Goal: Check status: Check status

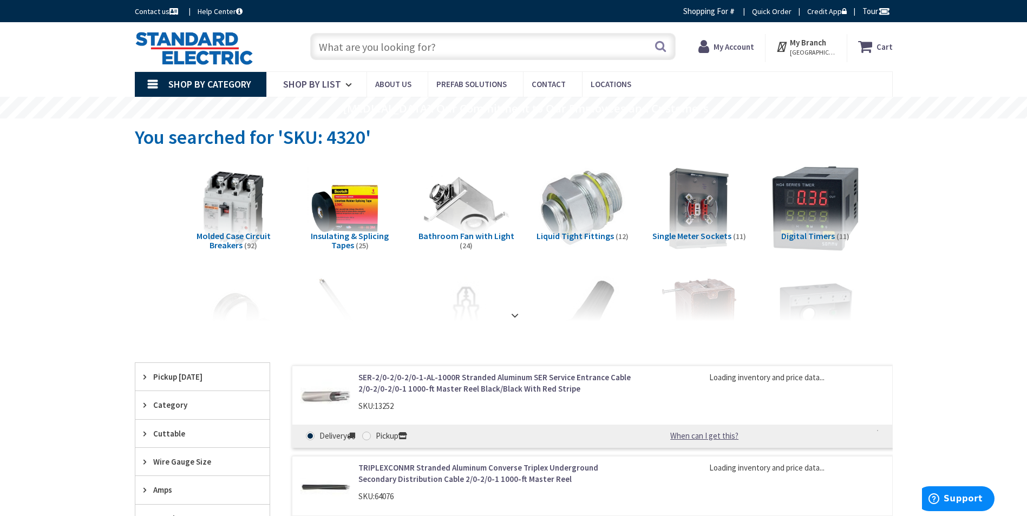
click at [746, 45] on strong "My Account" at bounding box center [733, 47] width 41 height 10
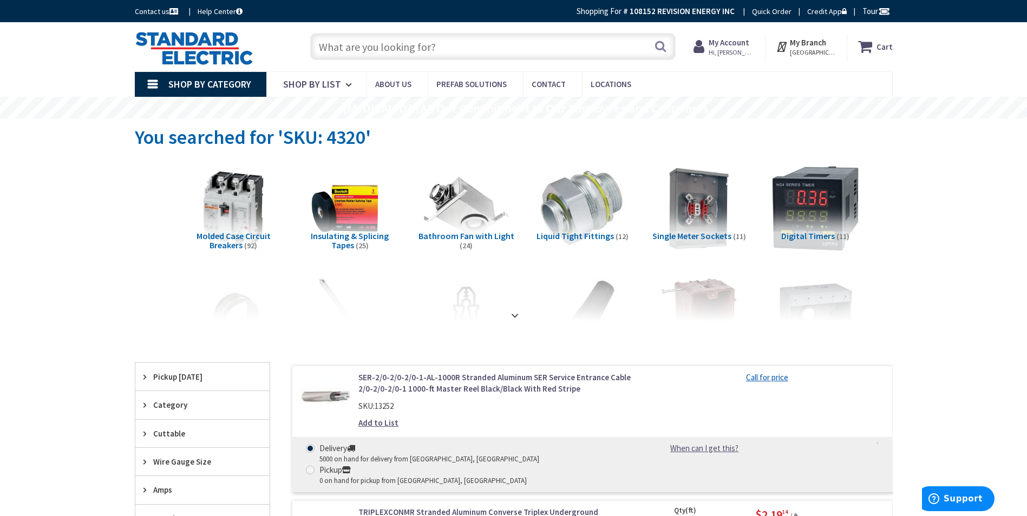
click at [749, 42] on strong "My Account" at bounding box center [728, 42] width 41 height 10
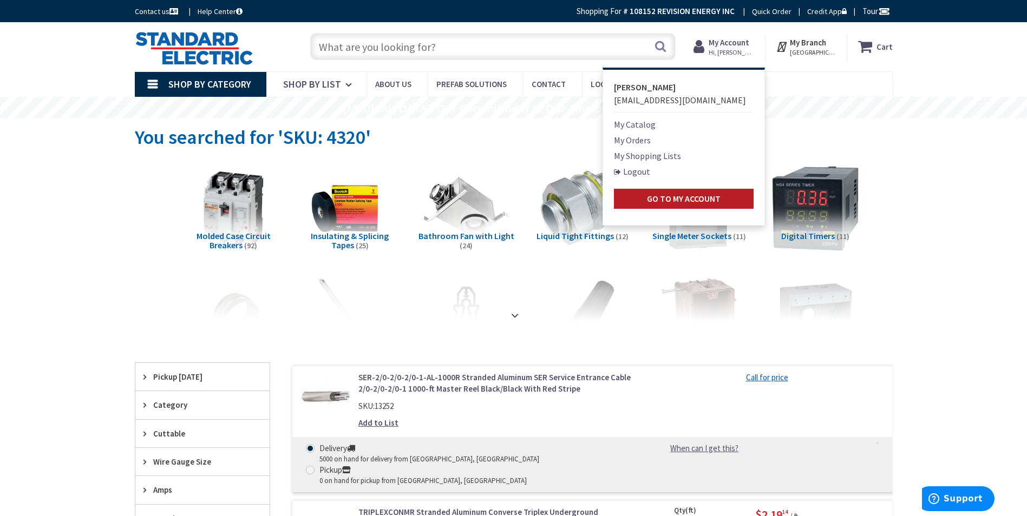
click at [711, 195] on strong "Go to My Account" at bounding box center [684, 198] width 74 height 11
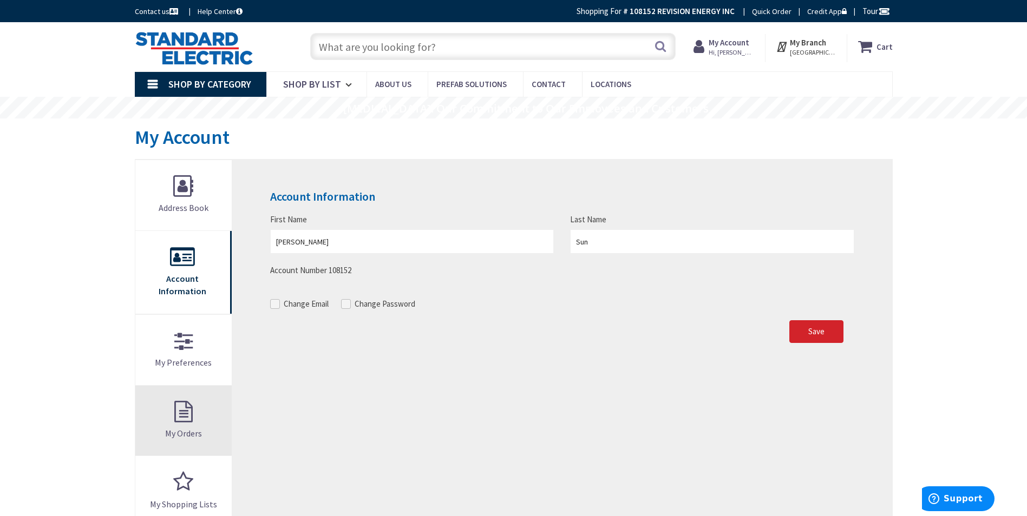
click at [185, 407] on link "My Orders" at bounding box center [183, 421] width 97 height 70
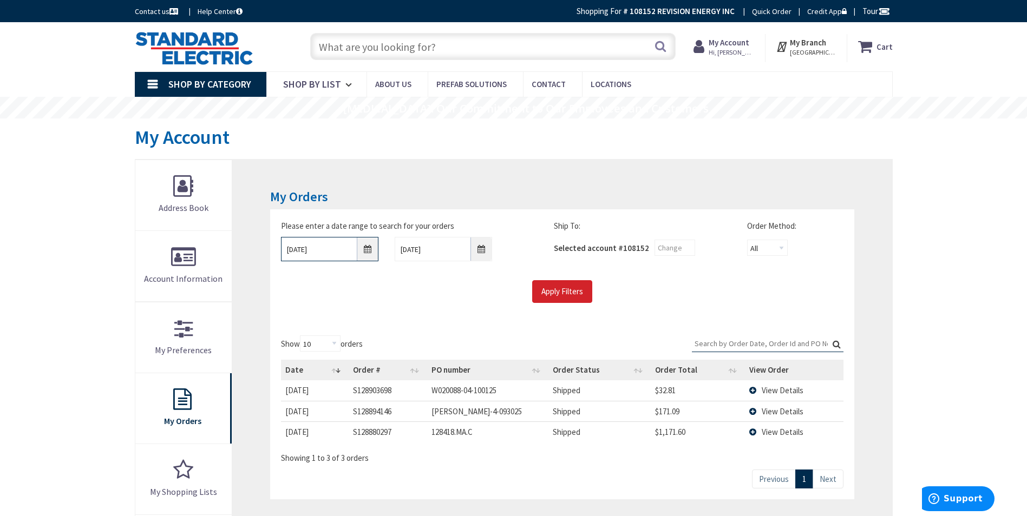
click at [370, 253] on input "9/29/2025" at bounding box center [329, 249] width 97 height 24
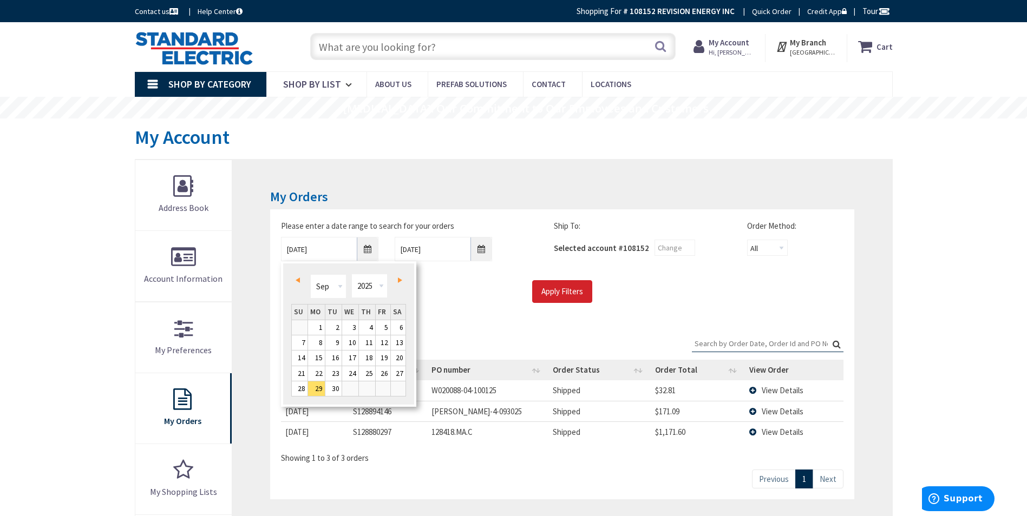
click at [297, 276] on link "Prev" at bounding box center [299, 280] width 15 height 15
click at [385, 330] on link "1" at bounding box center [383, 327] width 15 height 15
type input "08/01/2025"
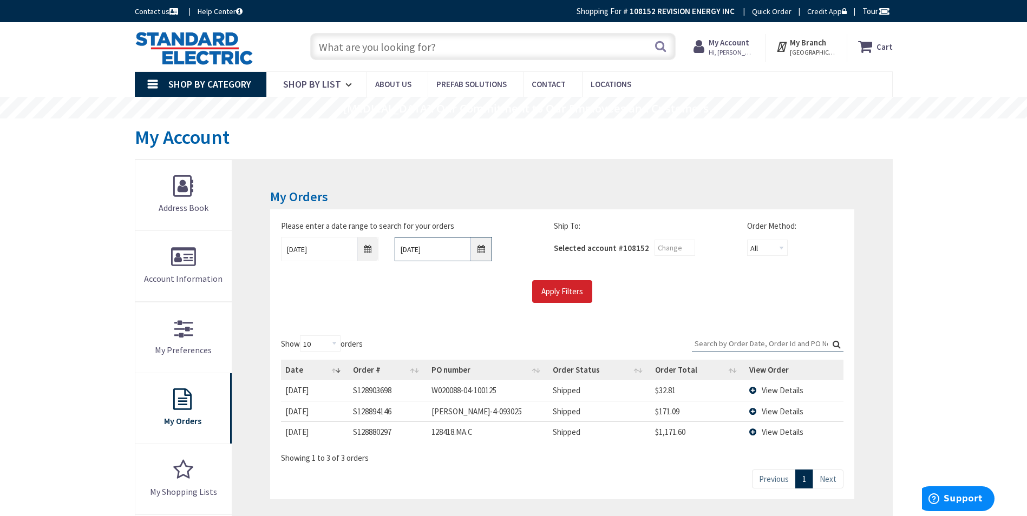
click at [479, 251] on input "[DATE]" at bounding box center [442, 249] width 97 height 24
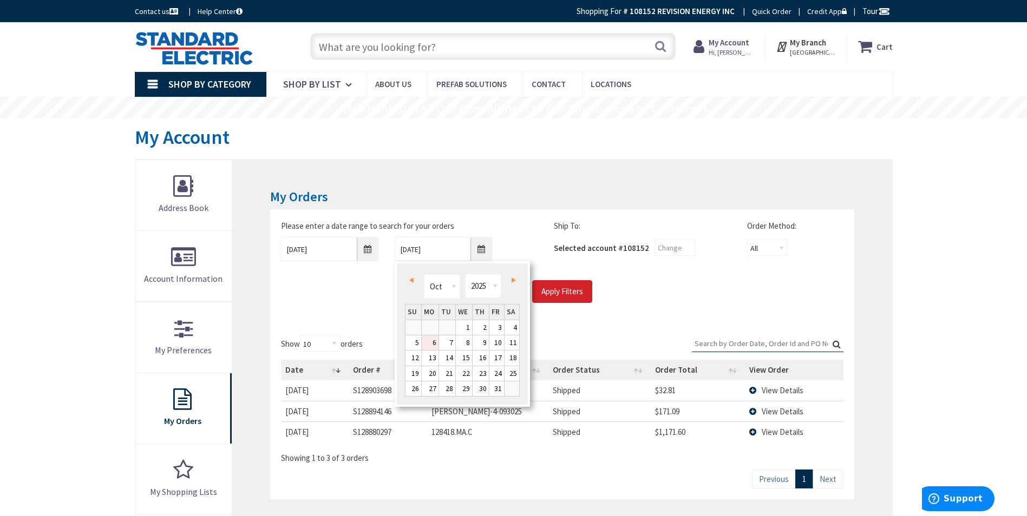
click at [529, 246] on div "Please enter a date range to search for your orders 08/01/2025 10/6/2025" at bounding box center [409, 244] width 289 height 49
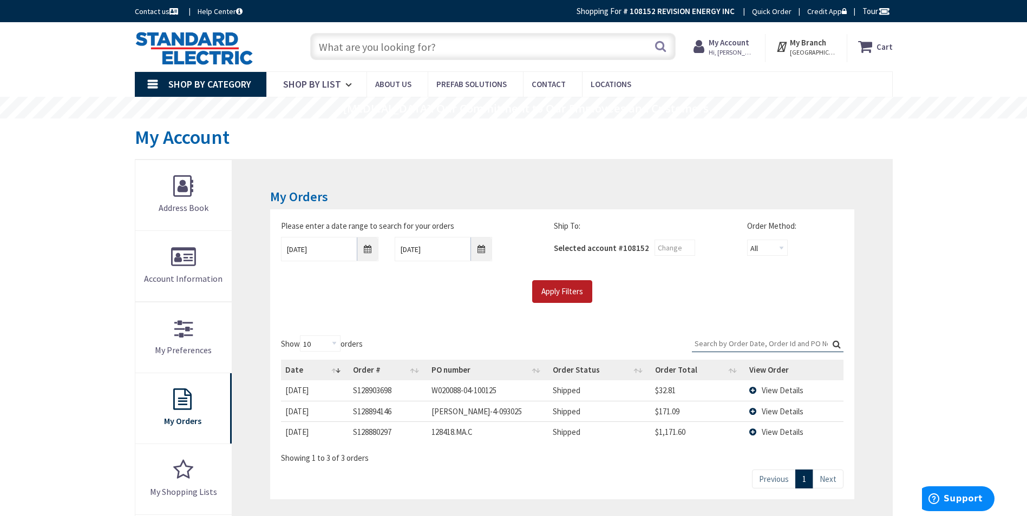
click at [562, 292] on input "Apply Filters" at bounding box center [562, 291] width 60 height 23
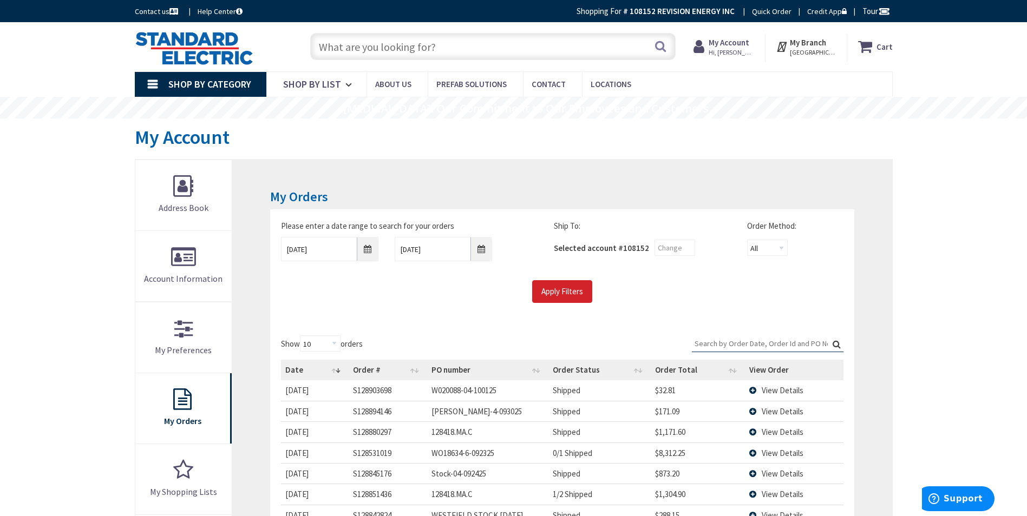
click at [791, 389] on span "View Details" at bounding box center [782, 390] width 42 height 10
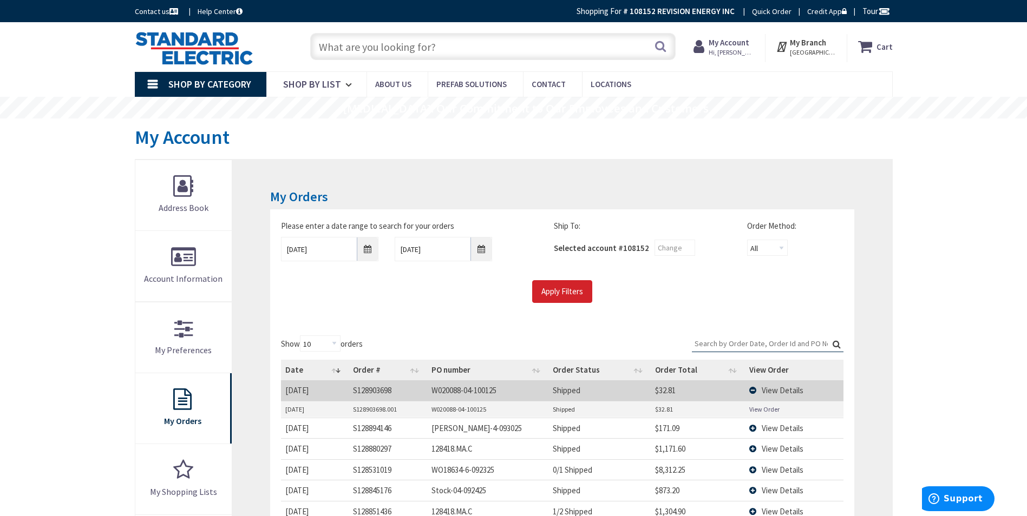
click at [766, 411] on link "View Order" at bounding box center [764, 409] width 30 height 9
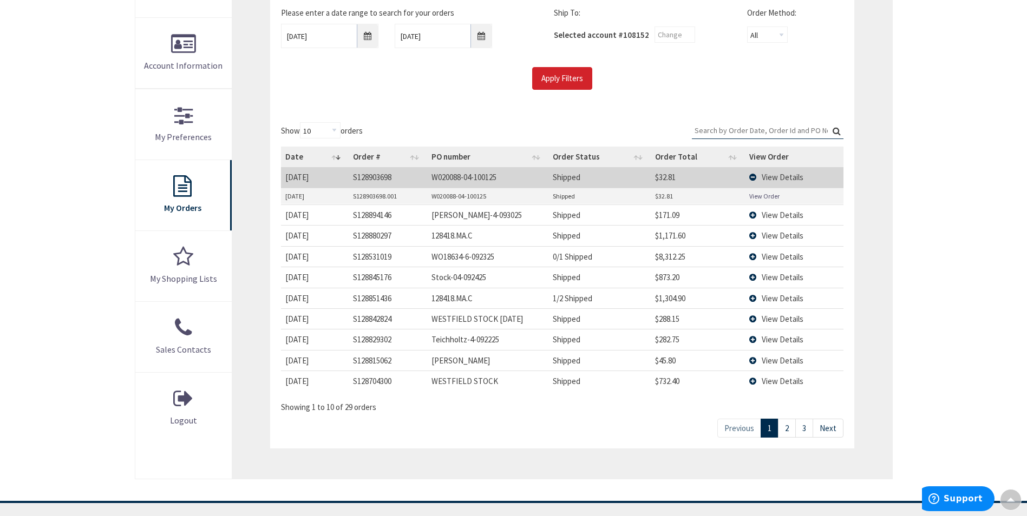
scroll to position [216, 0]
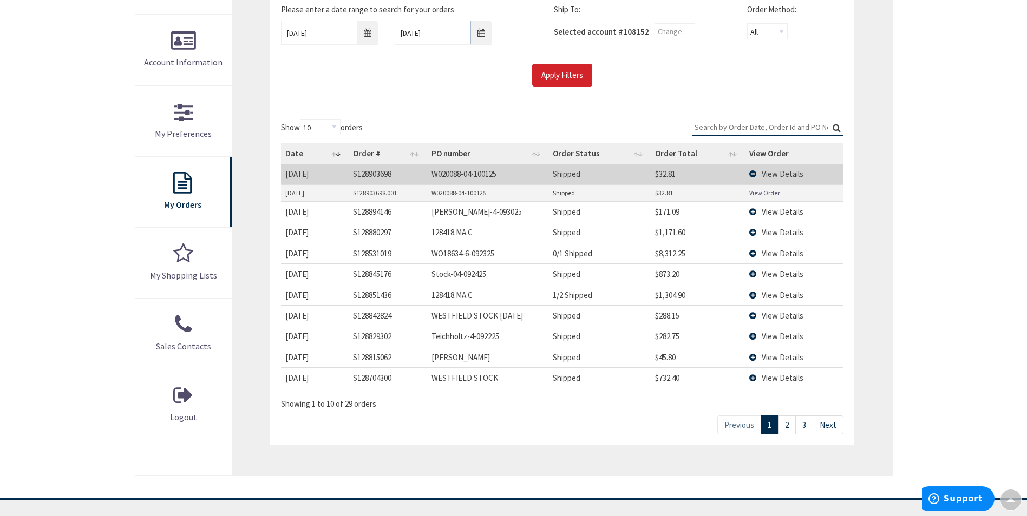
click at [806, 425] on link "3" at bounding box center [804, 425] width 18 height 19
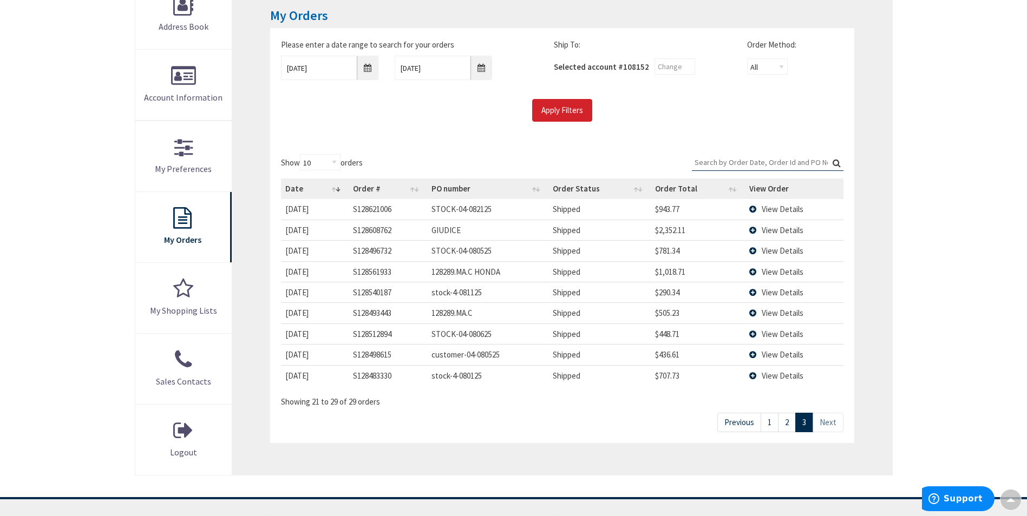
scroll to position [162, 0]
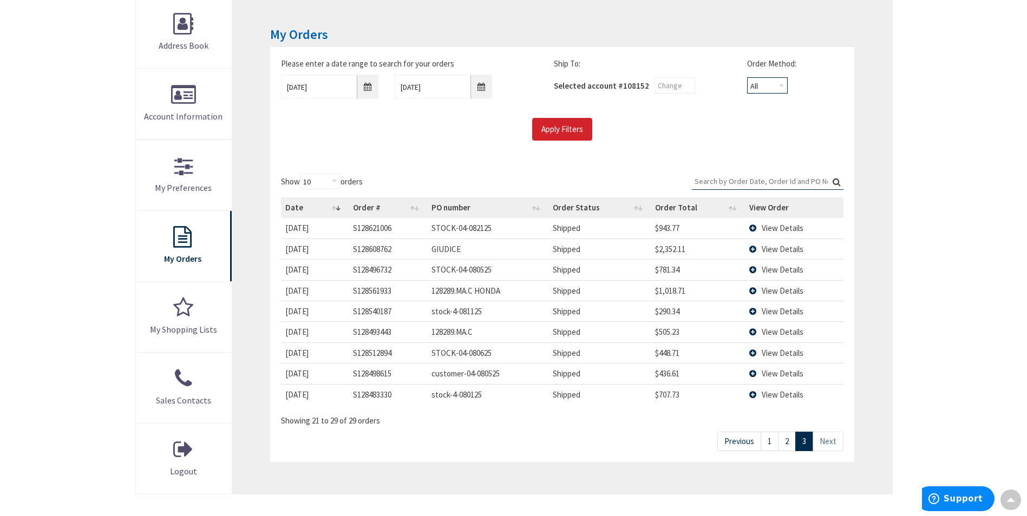
click at [782, 85] on select "All Offline Online" at bounding box center [767, 85] width 41 height 16
click at [747, 77] on select "All Offline Online" at bounding box center [767, 85] width 41 height 16
click at [828, 442] on link "Next" at bounding box center [827, 441] width 31 height 19
click at [778, 82] on select "All Offline Online" at bounding box center [767, 85] width 41 height 16
select select "offline"
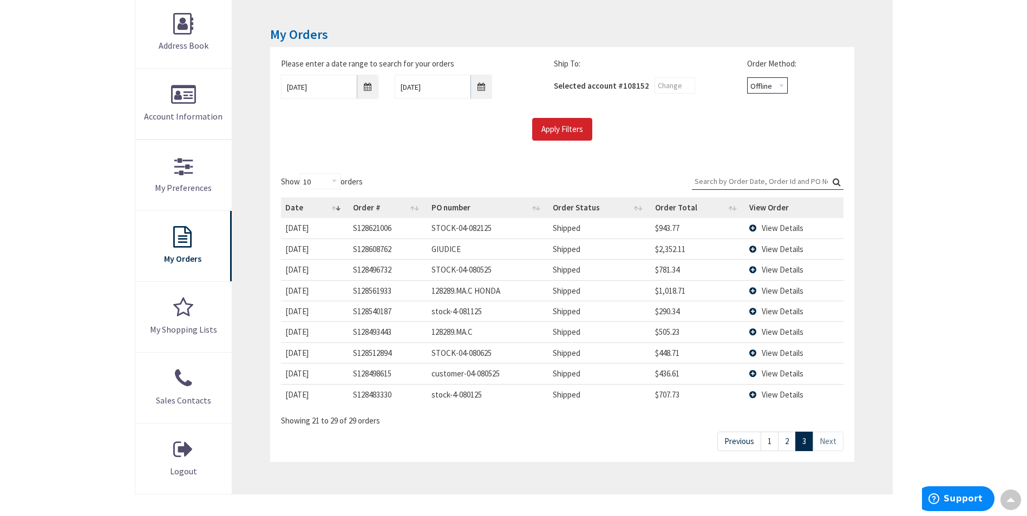
click at [747, 77] on select "All Offline Online" at bounding box center [767, 85] width 41 height 16
click at [577, 127] on input "Apply Filters" at bounding box center [562, 129] width 60 height 23
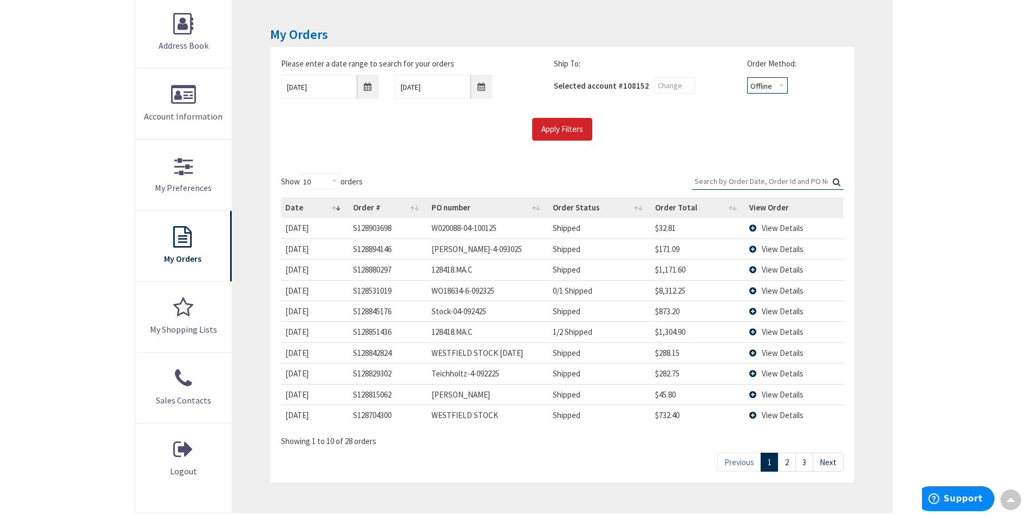
click at [782, 87] on select "All Offline Online" at bounding box center [767, 85] width 41 height 16
click at [804, 95] on div "All Offline Online" at bounding box center [787, 86] width 80 height 22
click at [806, 464] on link "3" at bounding box center [804, 462] width 18 height 19
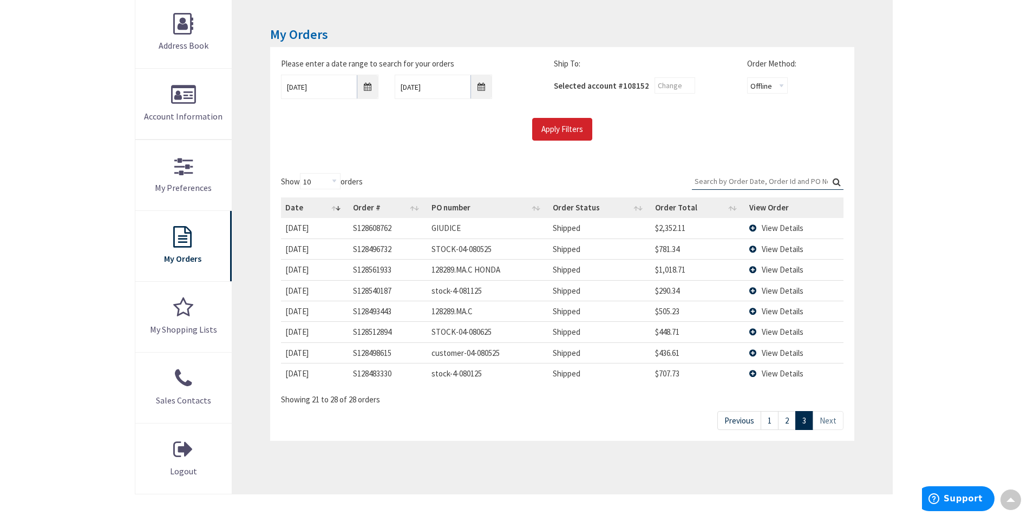
click at [791, 421] on link "2" at bounding box center [787, 420] width 18 height 19
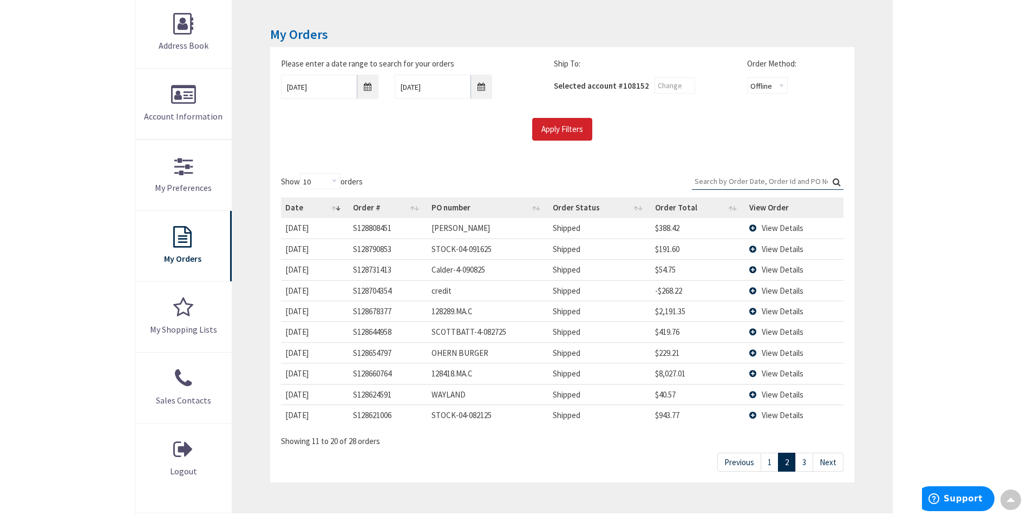
click at [770, 464] on link "1" at bounding box center [769, 462] width 18 height 19
click at [804, 464] on link "3" at bounding box center [804, 462] width 18 height 19
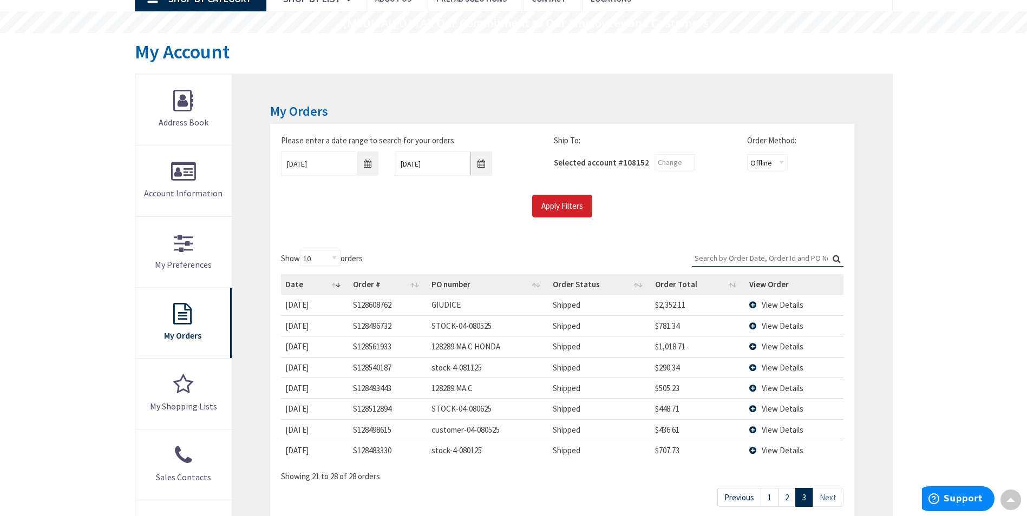
scroll to position [0, 0]
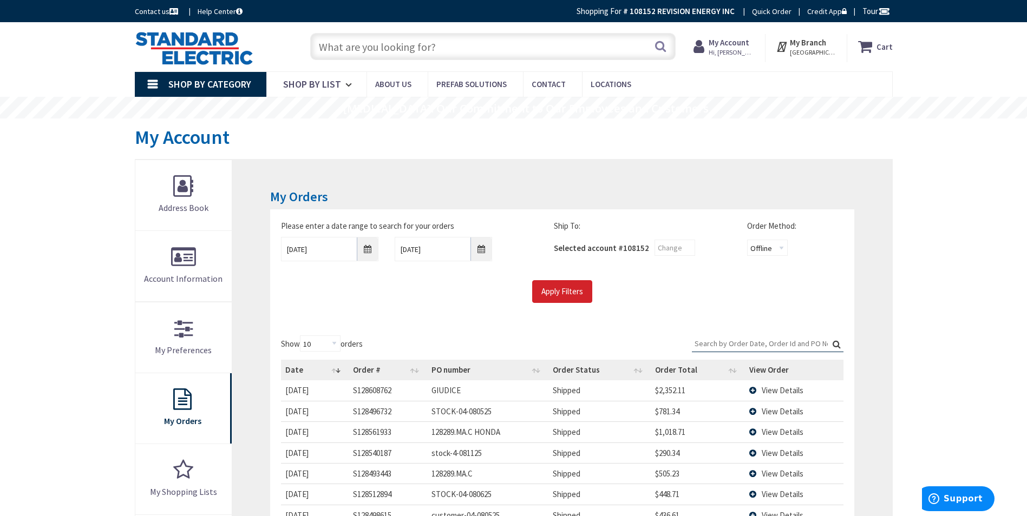
click at [486, 48] on input "text" at bounding box center [492, 46] width 365 height 27
paste input "SOLEC PVI-50TL-480 50KW"
type input "SOLEC PVI-50TL-480 50KW"
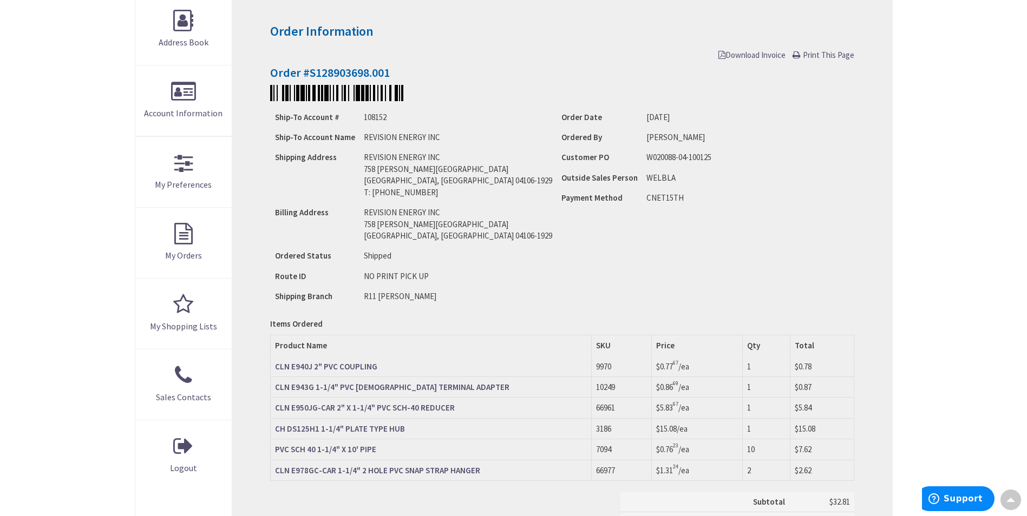
scroll to position [162, 0]
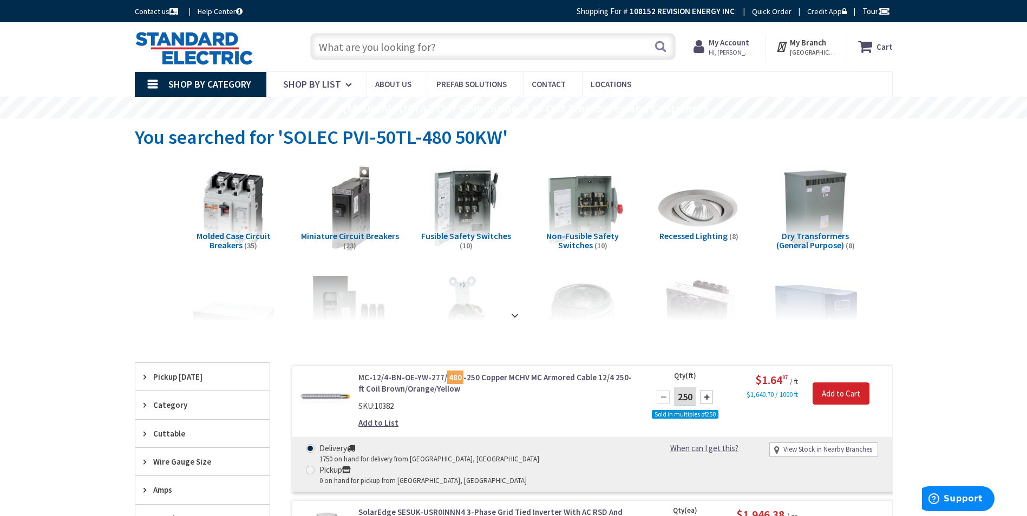
click at [471, 48] on input "text" at bounding box center [492, 46] width 365 height 27
paste input "TRANSFORMERLESS INVERTER 1000VDC"
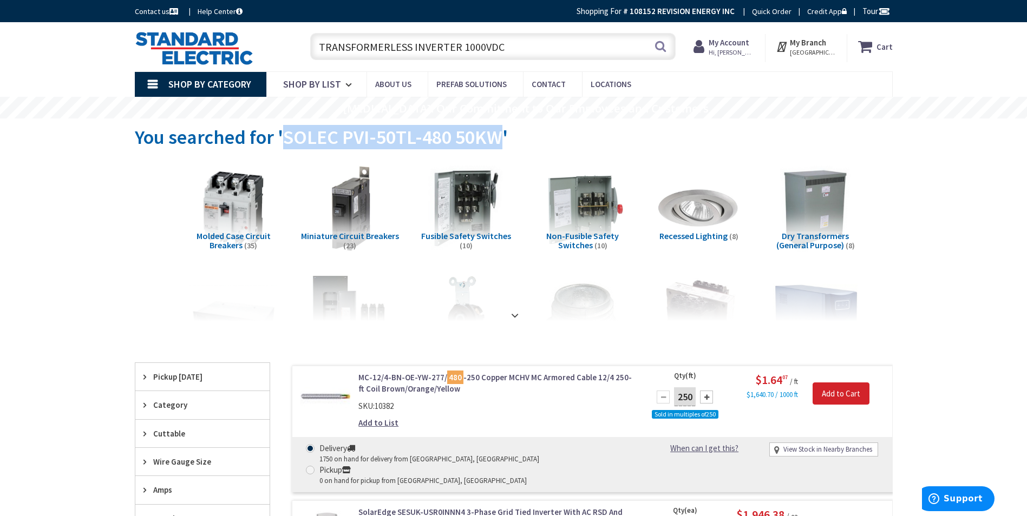
drag, startPoint x: 499, startPoint y: 135, endPoint x: 285, endPoint y: 133, distance: 214.8
click at [285, 133] on span "You searched for 'SOLEC PVI-50TL-480 50KW'" at bounding box center [321, 137] width 373 height 24
copy span "SOLEC PVI-50TL-480 50KW"
click at [318, 44] on input "TRANSFORMERLESS INVERTER 1000VDC" at bounding box center [492, 46] width 365 height 27
paste input "SOLEC PVI-50TL-480 50KW"
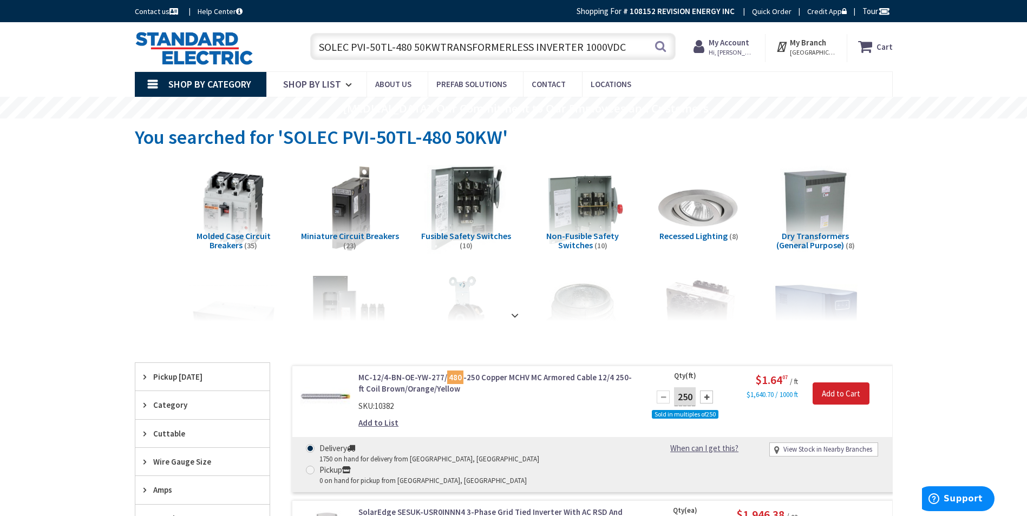
type input "SOLEC PVI-50TL-480 50KW TRANSFORMERLESS INVERTER 1000VDC"
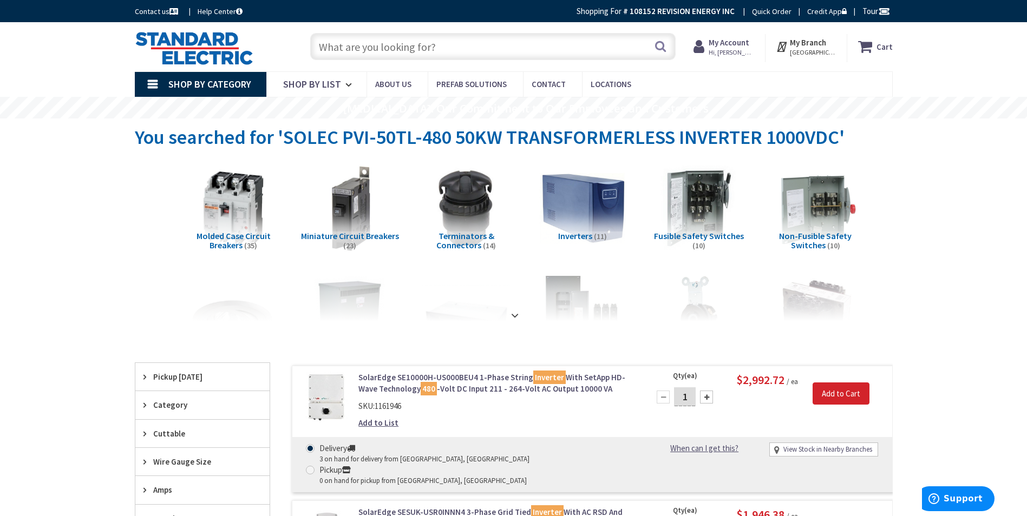
click at [747, 41] on strong "My Account" at bounding box center [728, 42] width 41 height 10
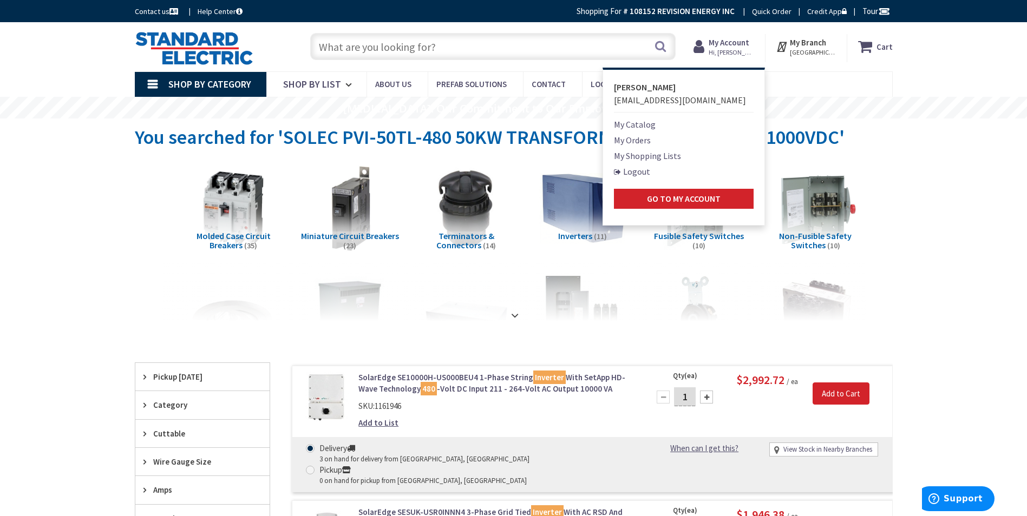
click at [632, 140] on link "My Orders" at bounding box center [632, 140] width 37 height 13
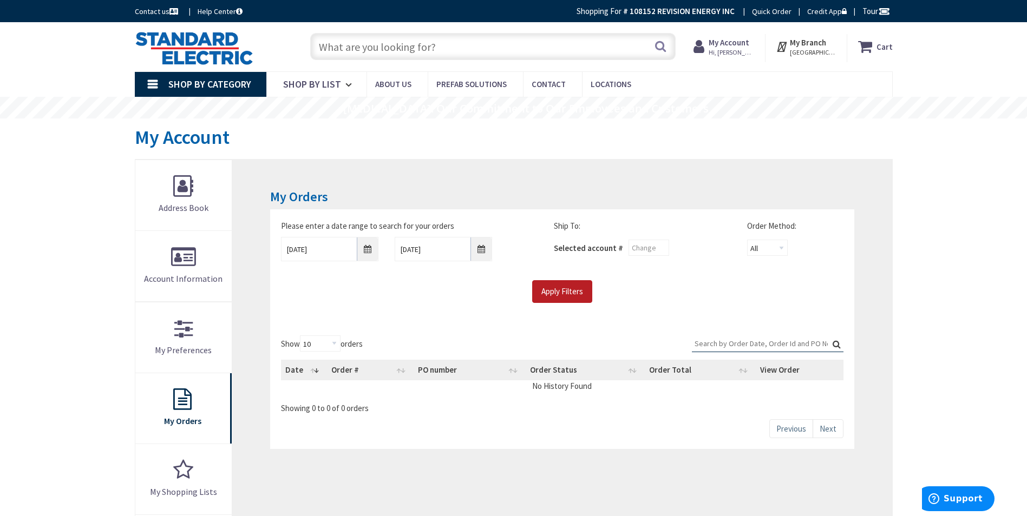
click at [574, 291] on input "Apply Filters" at bounding box center [562, 291] width 60 height 23
click at [835, 341] on label "Search:" at bounding box center [768, 343] width 152 height 17
click at [835, 341] on input "Search:" at bounding box center [768, 343] width 152 height 16
paste input "S128531019"
drag, startPoint x: 739, startPoint y: 341, endPoint x: 669, endPoint y: 341, distance: 69.8
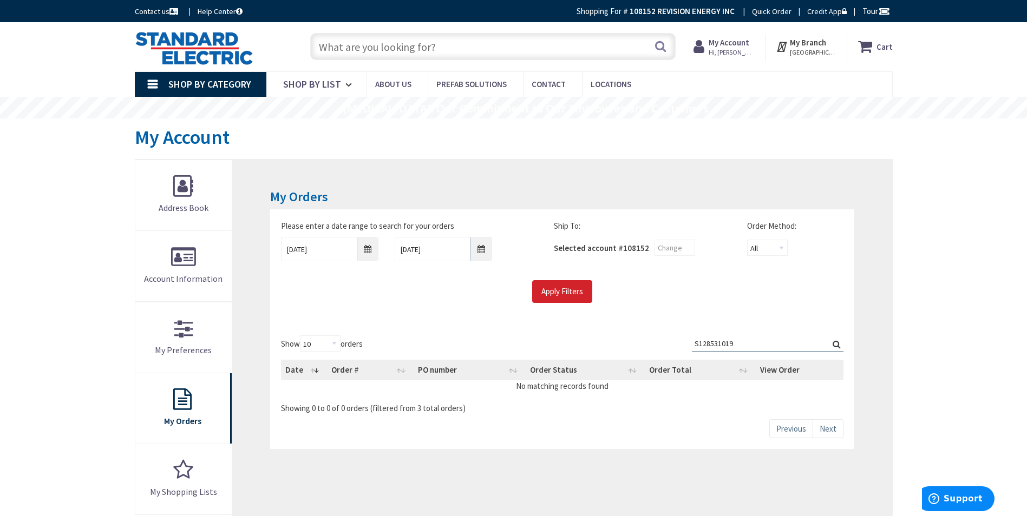
click at [669, 341] on div "Show 10 25 50 100 orders Search: S128531019 Date Order # PO number Order Status…" at bounding box center [562, 374] width 562 height 78
paste input "108152"
type input "108152"
click at [837, 346] on label "Search: 108152" at bounding box center [768, 343] width 152 height 17
click at [837, 346] on input "108152" at bounding box center [768, 343] width 152 height 16
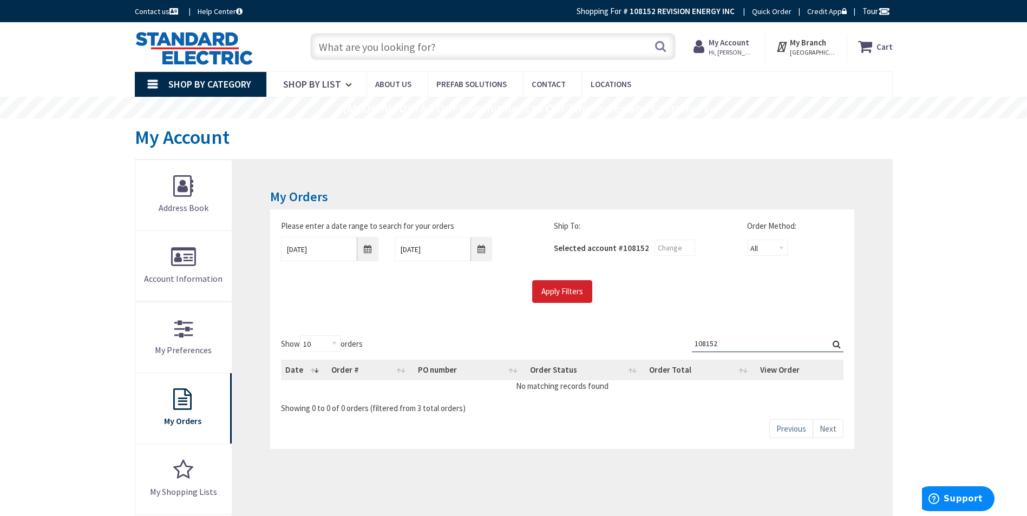
click at [836, 345] on label "Search: 108152" at bounding box center [768, 343] width 152 height 17
click at [836, 345] on input "108152" at bounding box center [768, 343] width 152 height 16
click at [754, 344] on input "108152" at bounding box center [768, 343] width 152 height 16
click at [833, 344] on label "Search: 108152" at bounding box center [768, 343] width 152 height 17
click at [833, 344] on input "108152" at bounding box center [768, 343] width 152 height 16
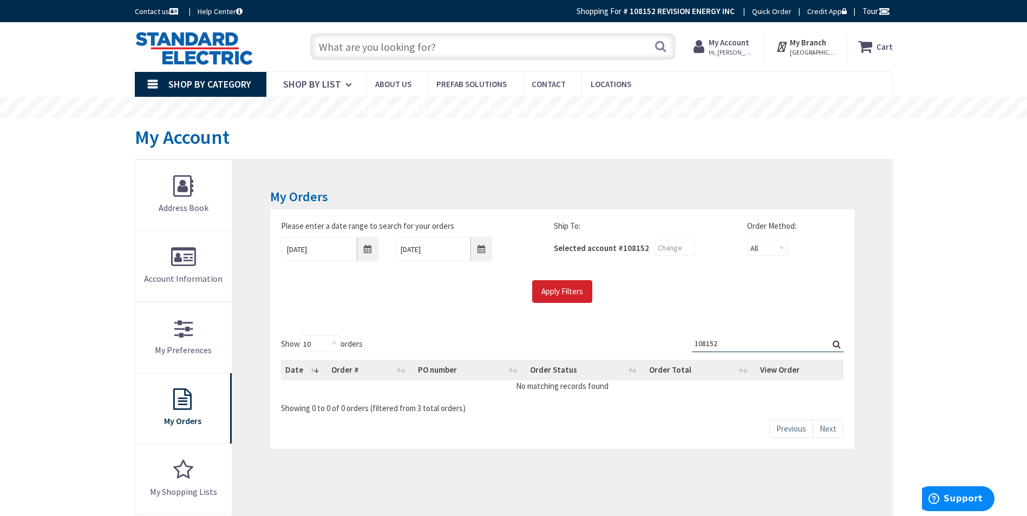
click at [733, 350] on input "108152" at bounding box center [768, 343] width 152 height 16
click at [578, 285] on input "Apply Filters" at bounding box center [562, 291] width 60 height 23
click at [708, 342] on input "Search:" at bounding box center [768, 343] width 152 height 16
paste input "108152"
type input "108152"
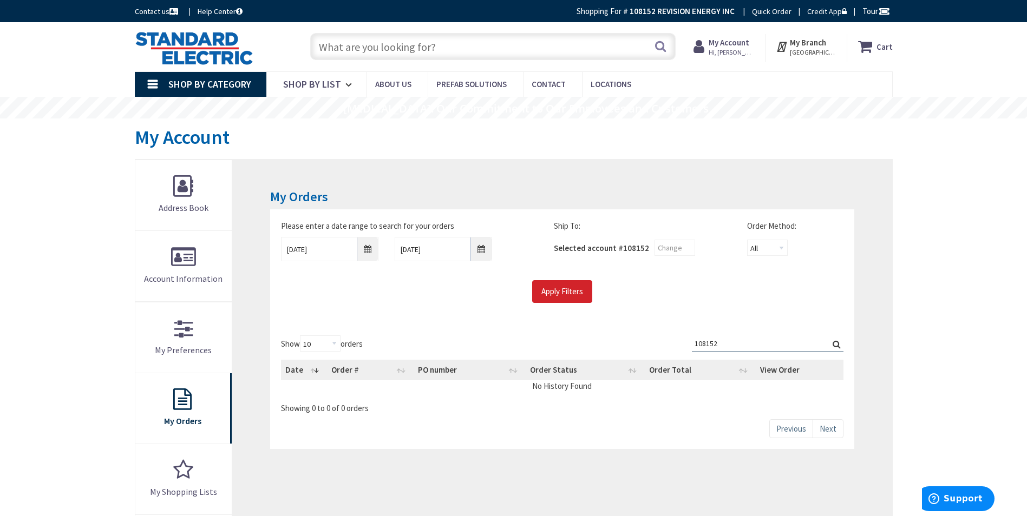
click at [836, 344] on label "Search: 108152" at bounding box center [768, 343] width 152 height 17
click at [836, 344] on input "108152" at bounding box center [768, 343] width 152 height 16
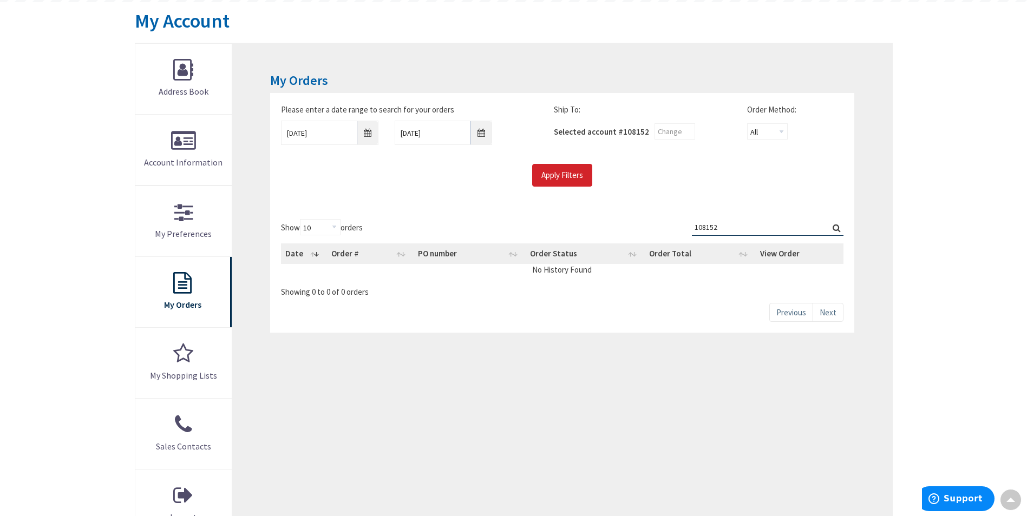
scroll to position [108, 0]
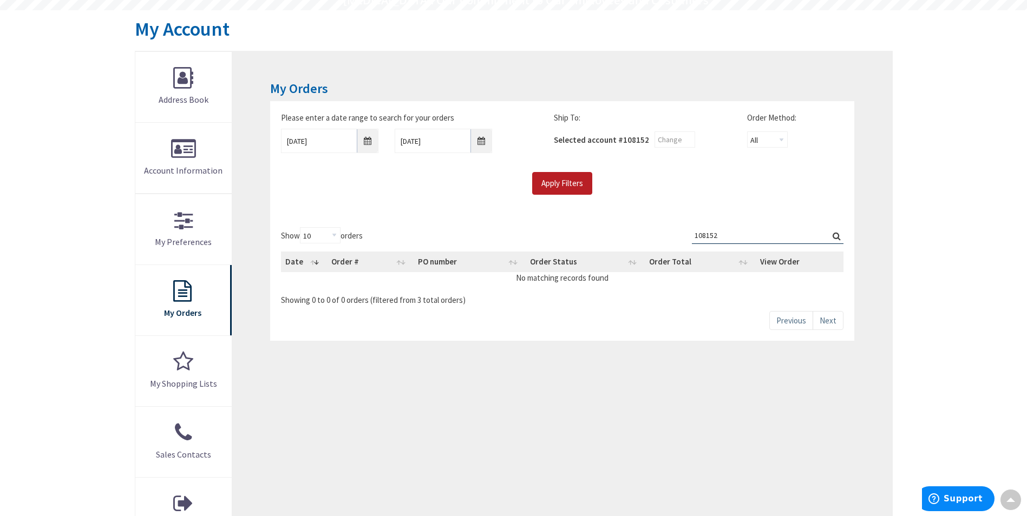
click at [568, 181] on input "Apply Filters" at bounding box center [562, 183] width 60 height 23
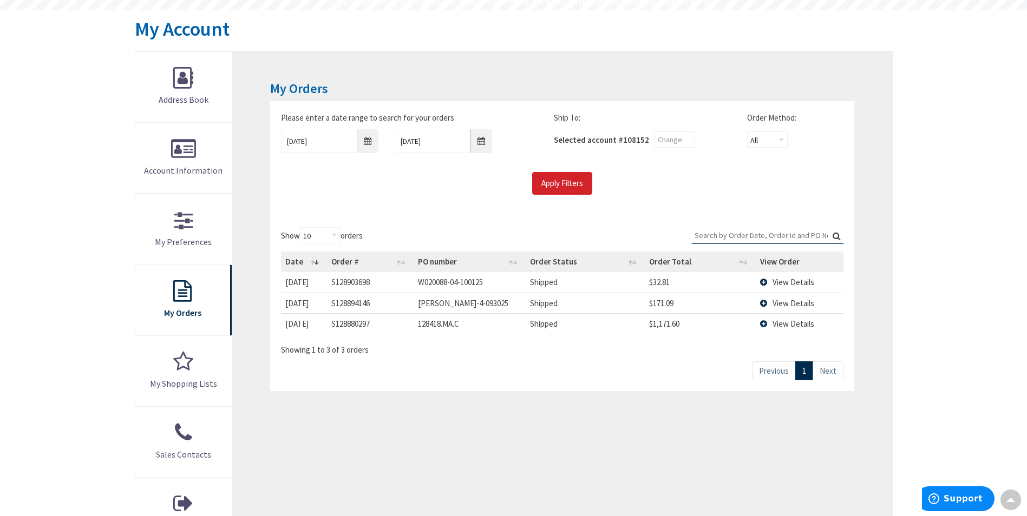
paste input "108152"
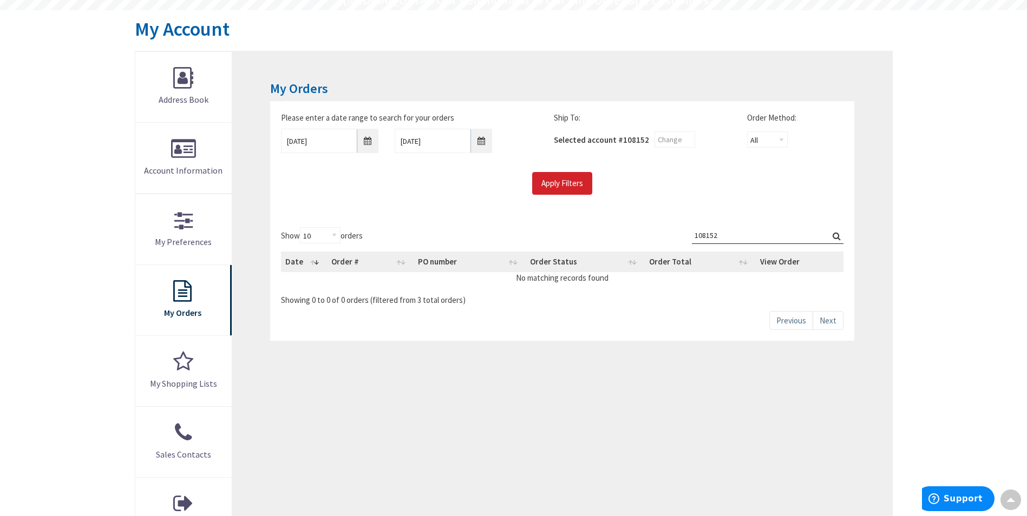
type input "108152"
